Goal: Information Seeking & Learning: Learn about a topic

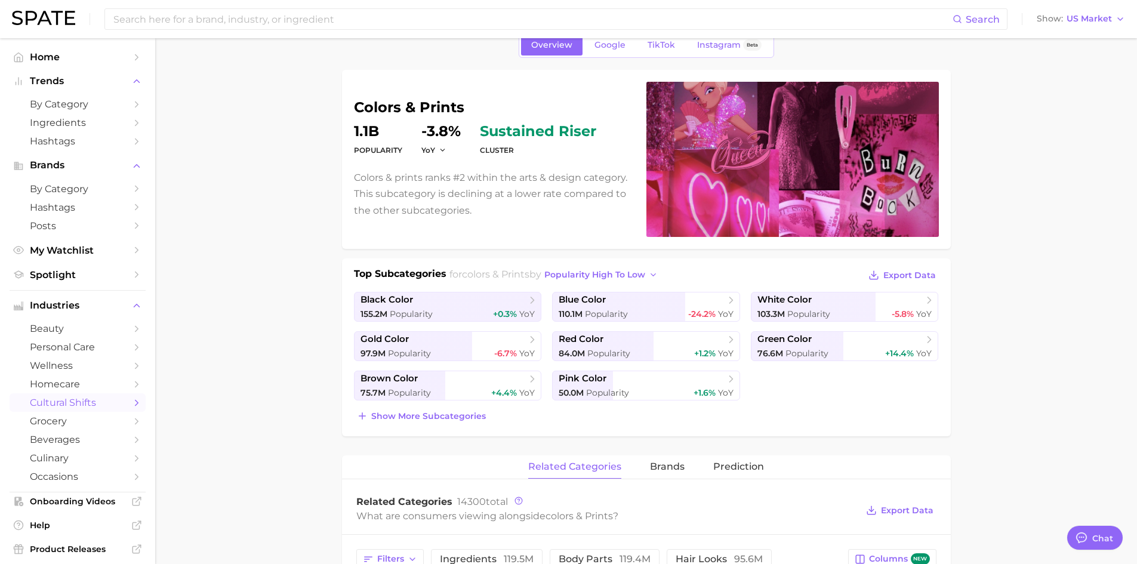
scroll to position [60, 0]
click at [70, 109] on span "by Category" at bounding box center [78, 103] width 96 height 11
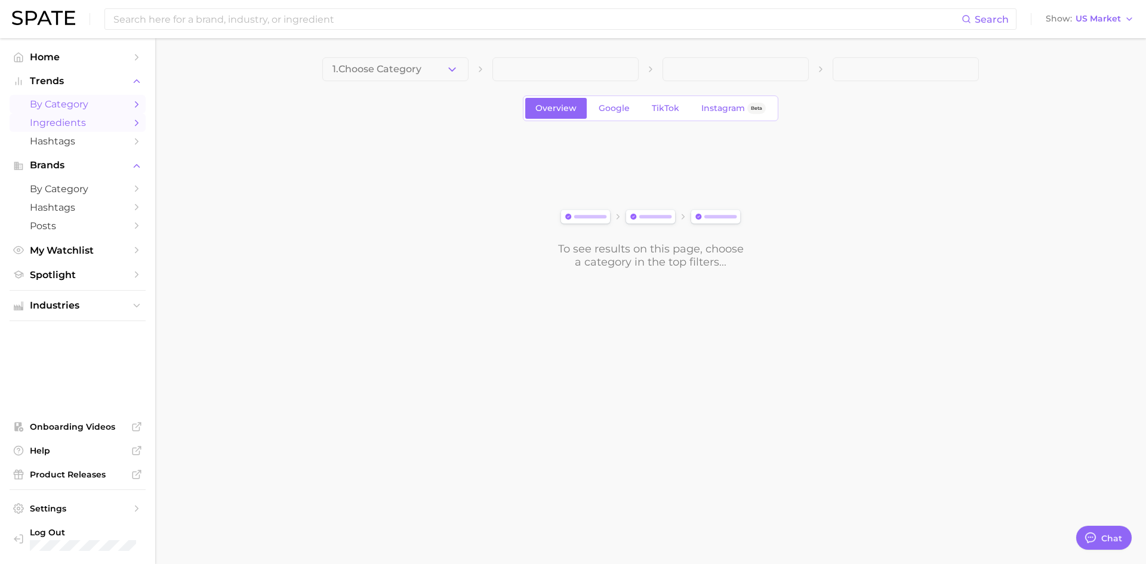
click at [96, 120] on span "Ingredients" at bounding box center [78, 122] width 96 height 11
click at [987, 227] on main "1. Choose Category Overview Google TikTok Instagram Beta To see results on this…" at bounding box center [650, 183] width 991 height 290
click at [58, 119] on span "Ingredients" at bounding box center [78, 122] width 96 height 11
click at [78, 63] on link "Home" at bounding box center [78, 57] width 136 height 19
